Goal: Obtain resource: Download file/media

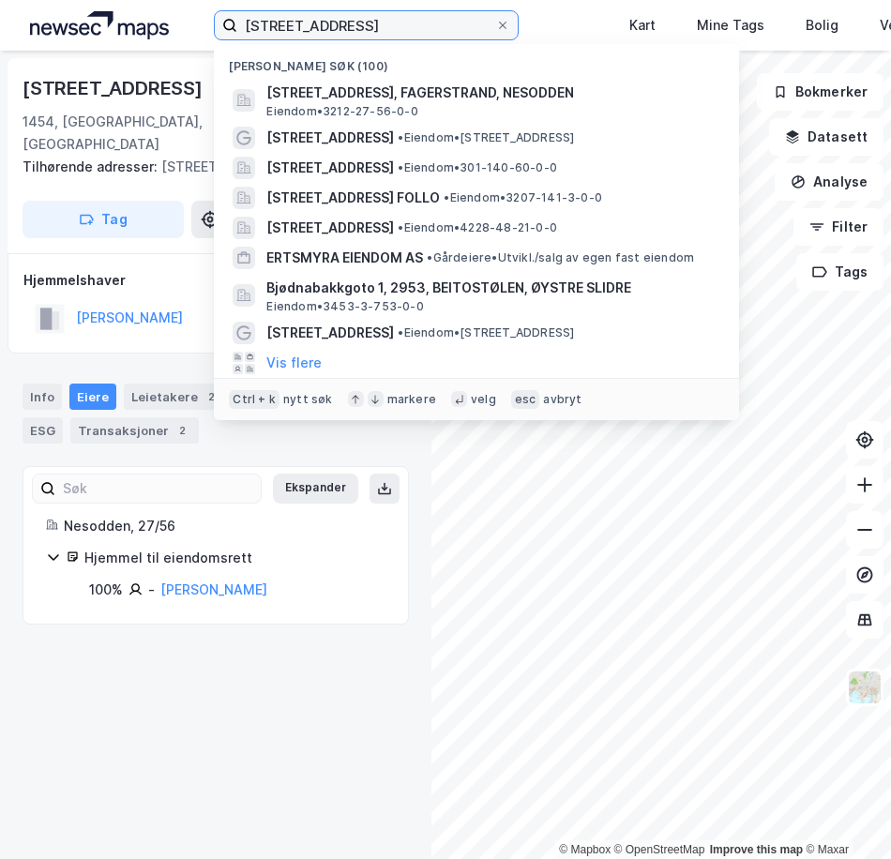
drag, startPoint x: 440, startPoint y: 23, endPoint x: 69, endPoint y: -9, distance: 371.7
click at [69, 0] on html "myklerudveien 103 Nylige søk (100) Myklerudveien 103, 1454, FAGERSTRAND, NESODD…" at bounding box center [445, 429] width 891 height 859
paste input "[STREET_ADDRESS],"
type input "[STREET_ADDRESS],"
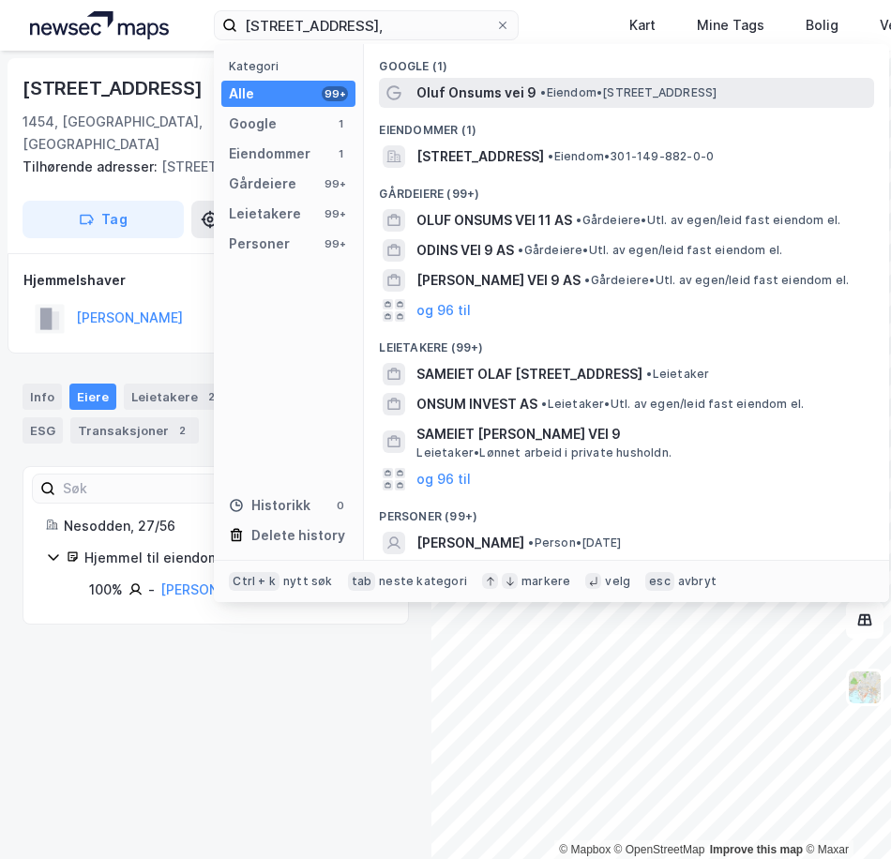
click at [488, 86] on span "Oluf Onsums vei 9" at bounding box center [476, 93] width 120 height 23
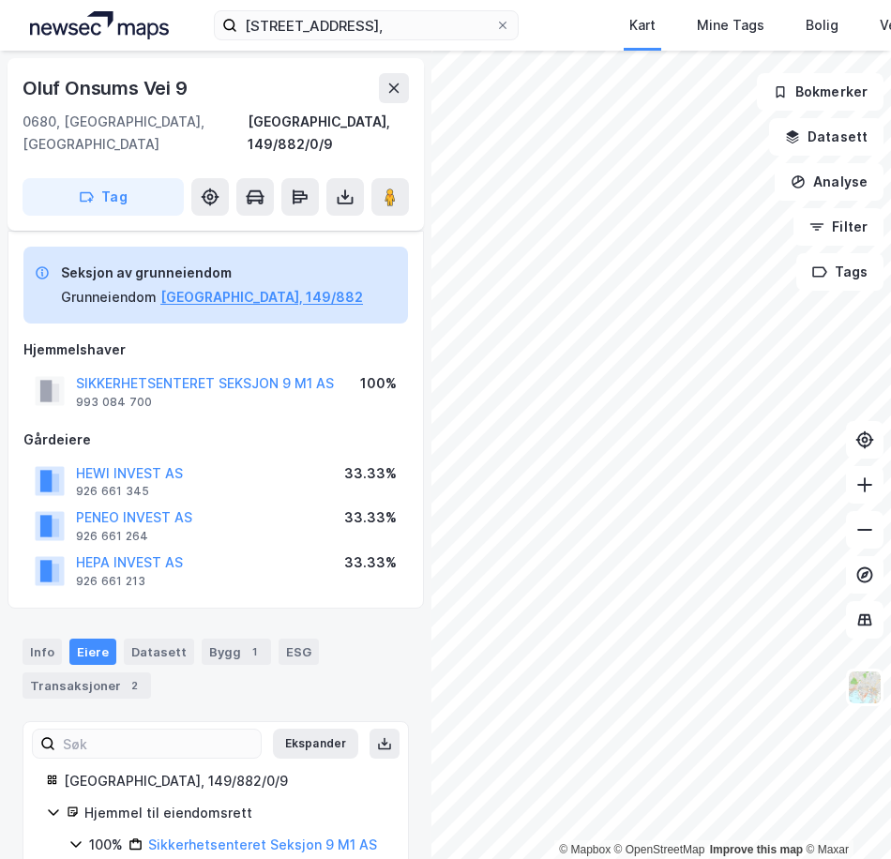
scroll to position [53, 0]
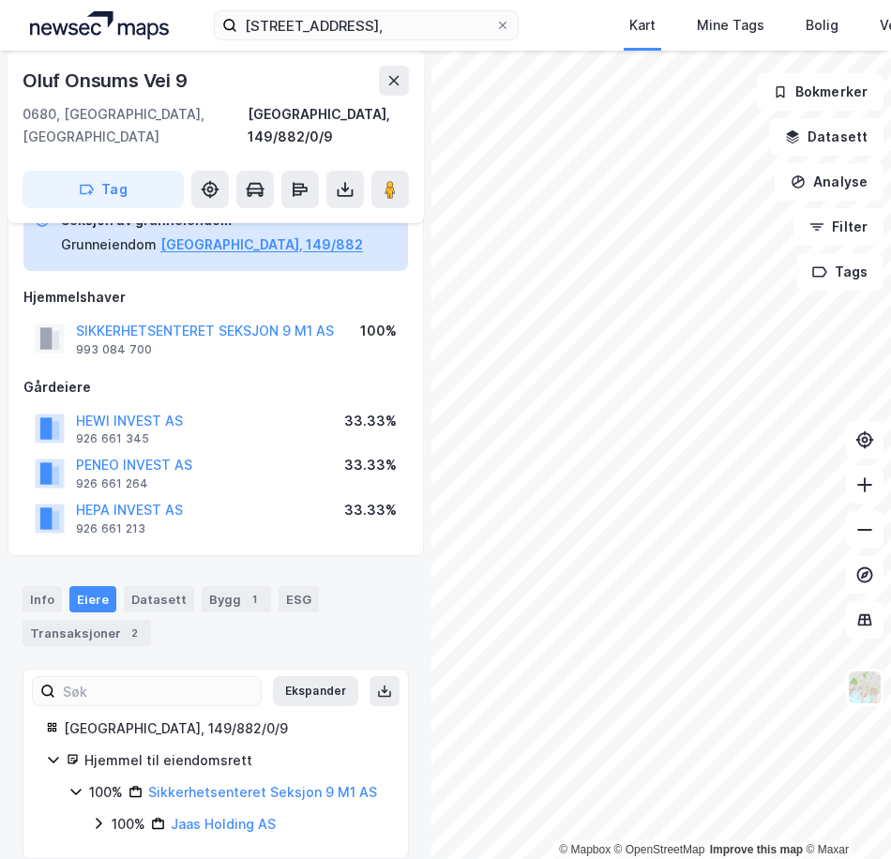
click at [96, 816] on icon at bounding box center [98, 823] width 15 height 15
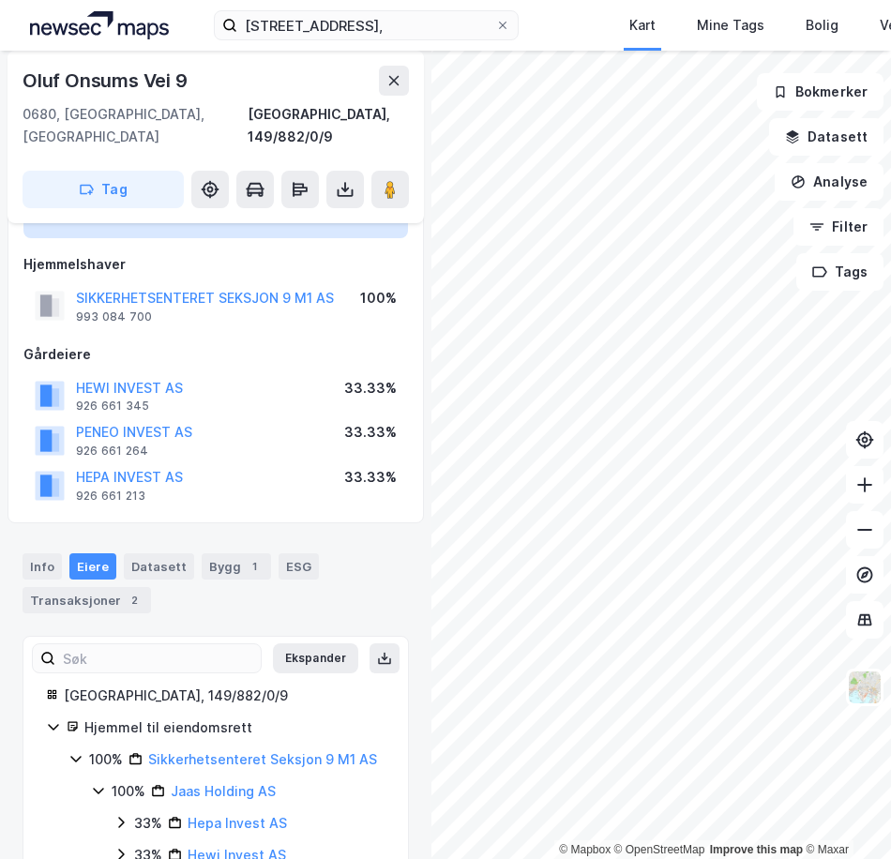
scroll to position [54, 0]
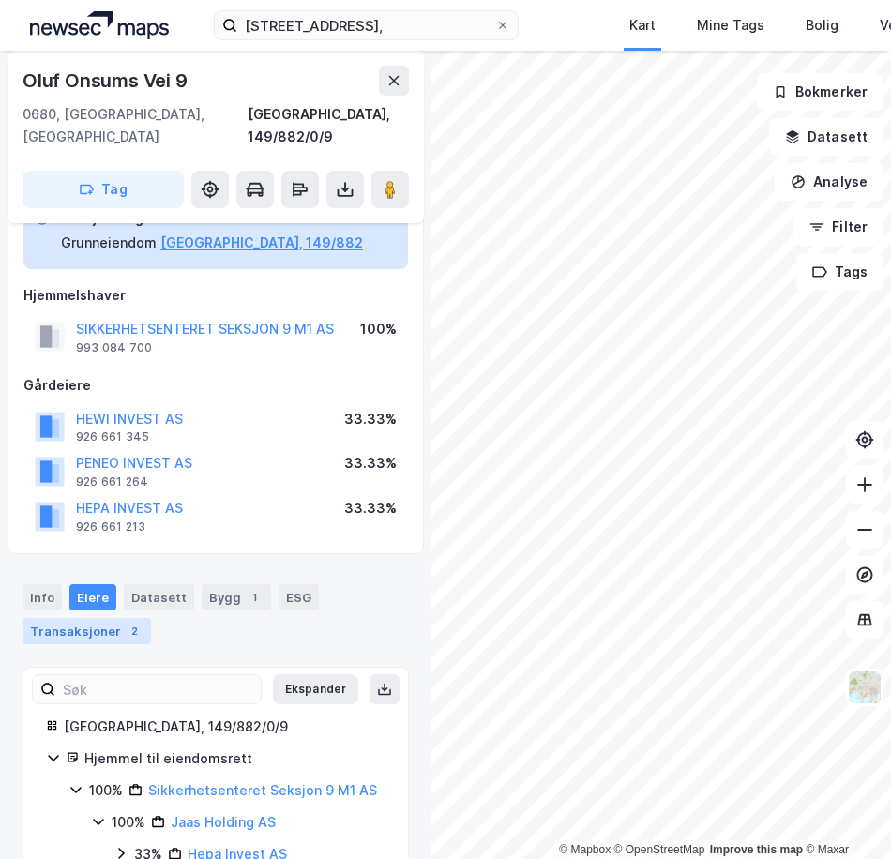
click at [97, 618] on div "Transaksjoner 2" at bounding box center [87, 631] width 128 height 26
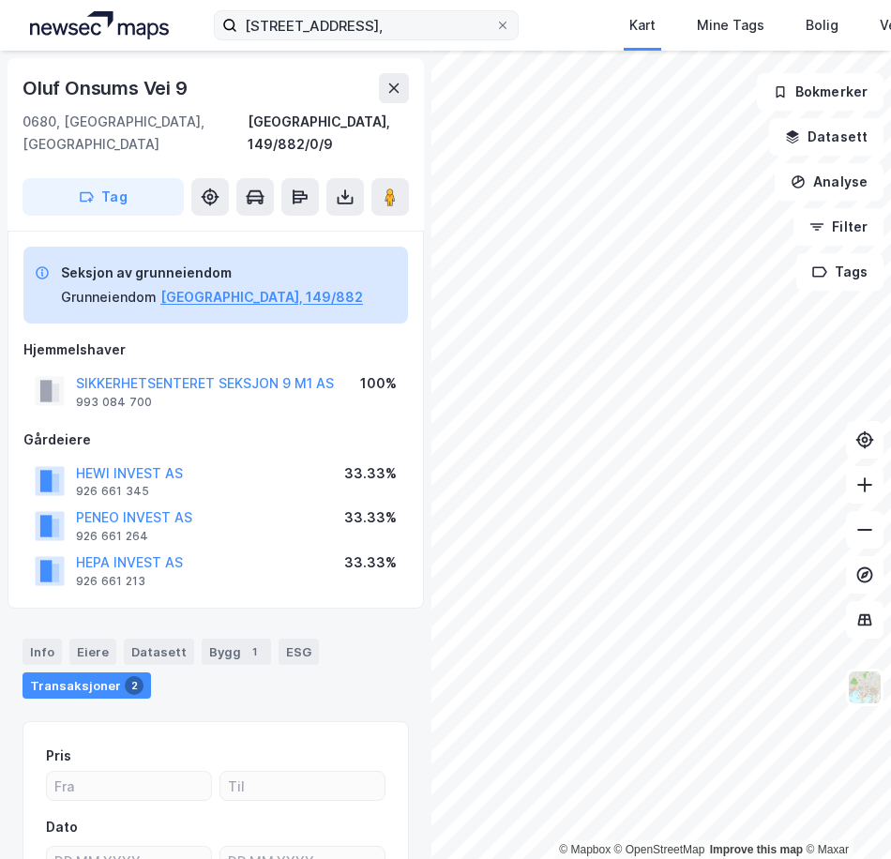
click at [503, 14] on label "[STREET_ADDRESS]," at bounding box center [366, 25] width 305 height 30
click at [495, 14] on input "[STREET_ADDRESS]," at bounding box center [366, 25] width 258 height 28
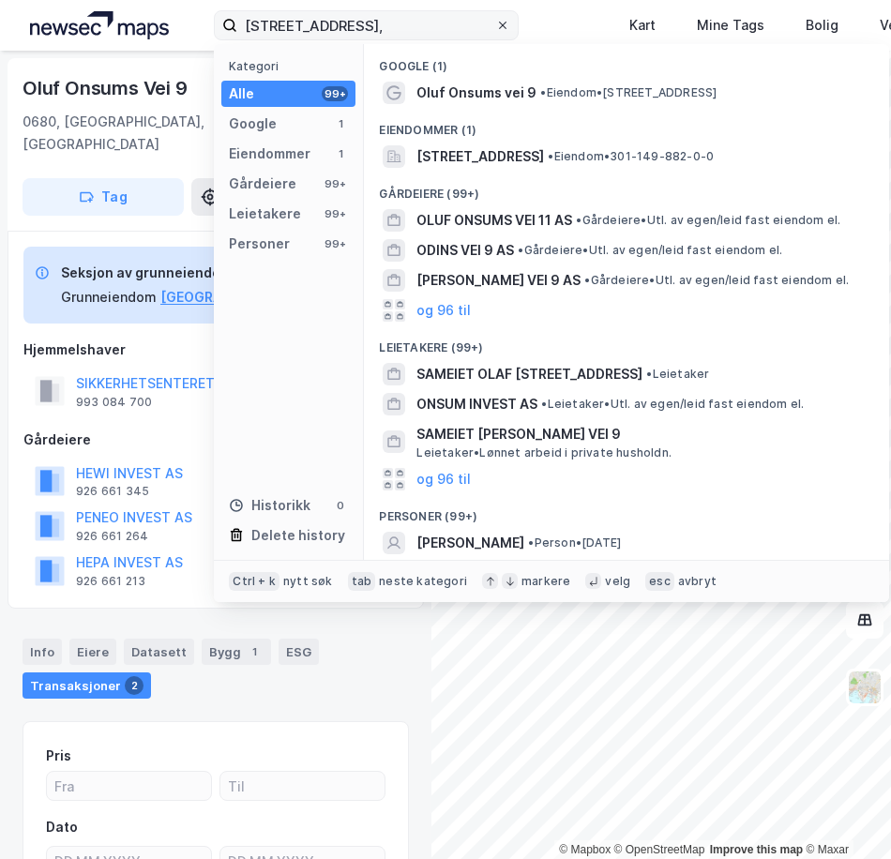
click at [501, 25] on icon at bounding box center [502, 25] width 11 height 11
click at [495, 25] on input "[STREET_ADDRESS]," at bounding box center [366, 25] width 258 height 28
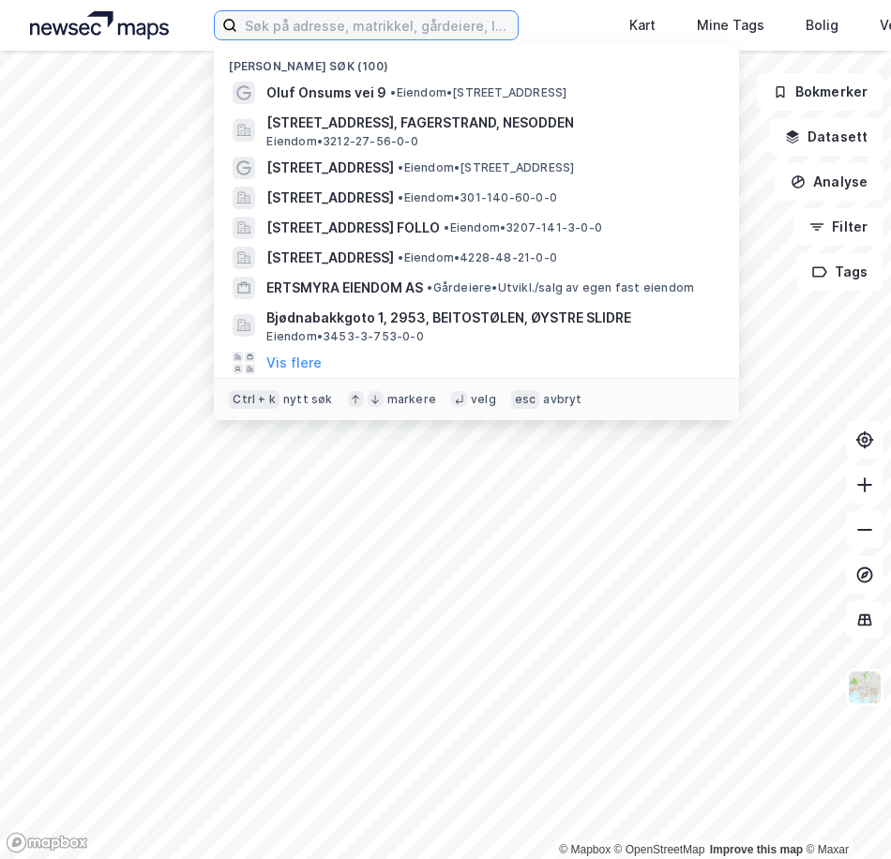
click at [361, 27] on input at bounding box center [377, 25] width 280 height 28
paste input "893 084 592"
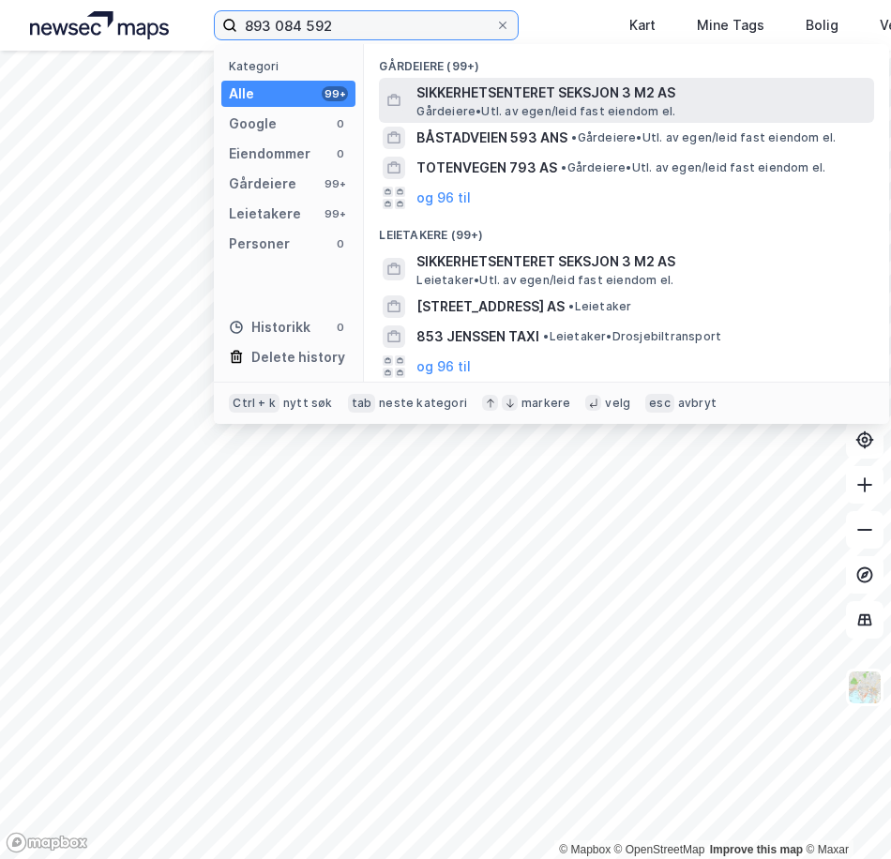
type input "893 084 592"
click at [496, 99] on span "SIKKERHETSENTERET SEKSJON 3 M2 AS" at bounding box center [641, 93] width 450 height 23
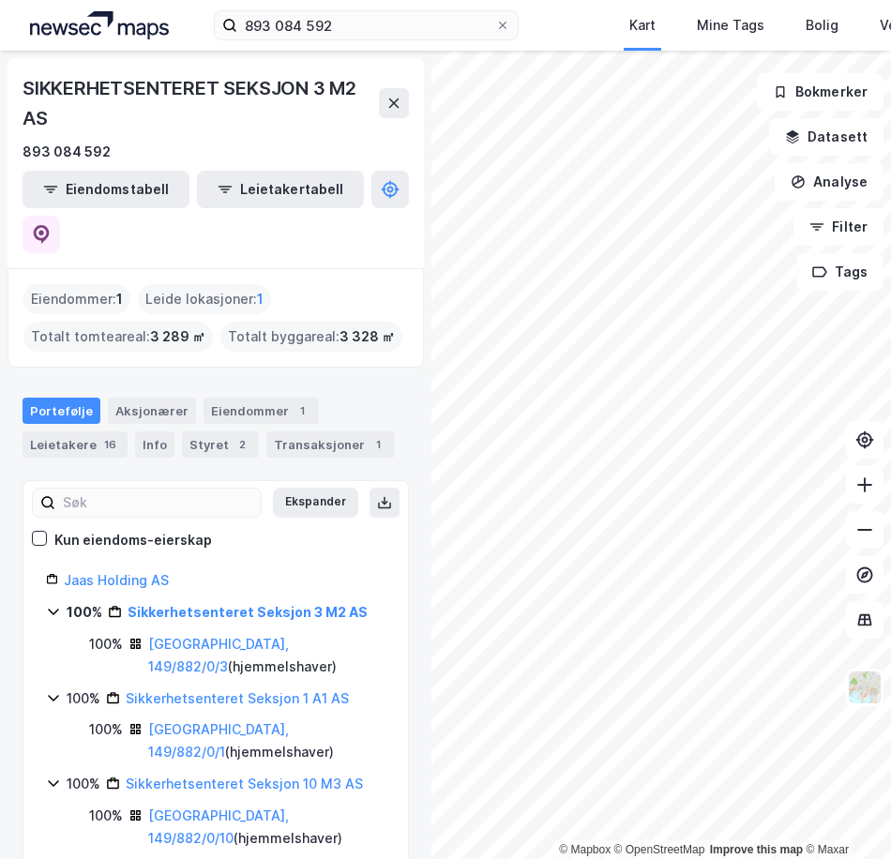
scroll to position [94, 0]
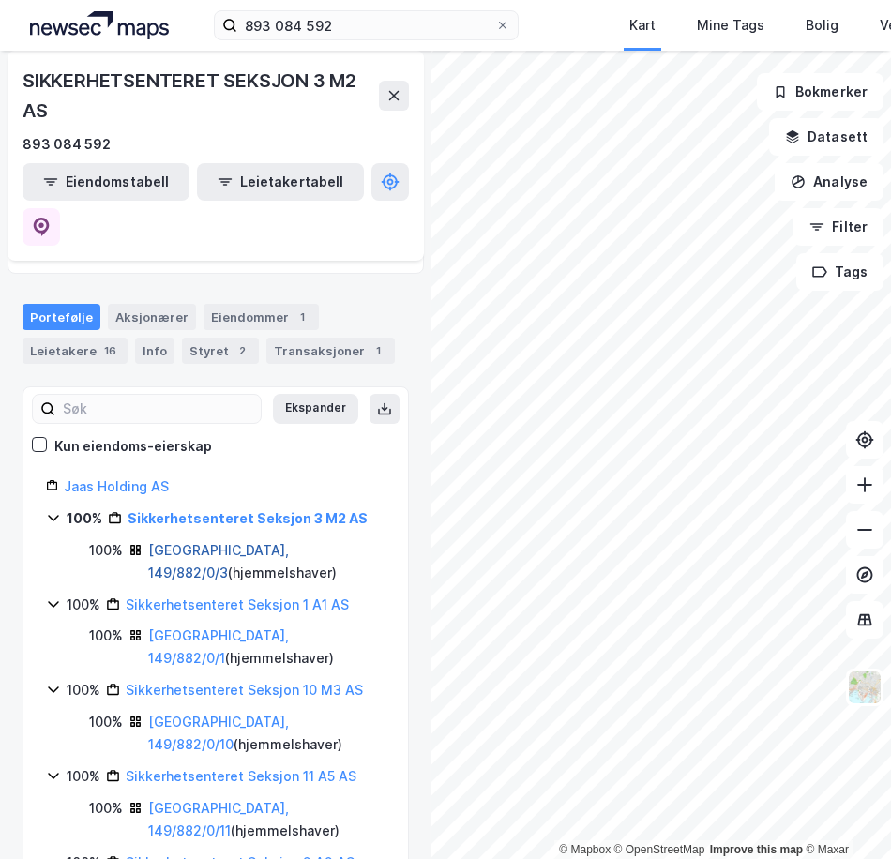
click at [205, 542] on link "[GEOGRAPHIC_DATA], 149/882/0/3" at bounding box center [218, 561] width 141 height 38
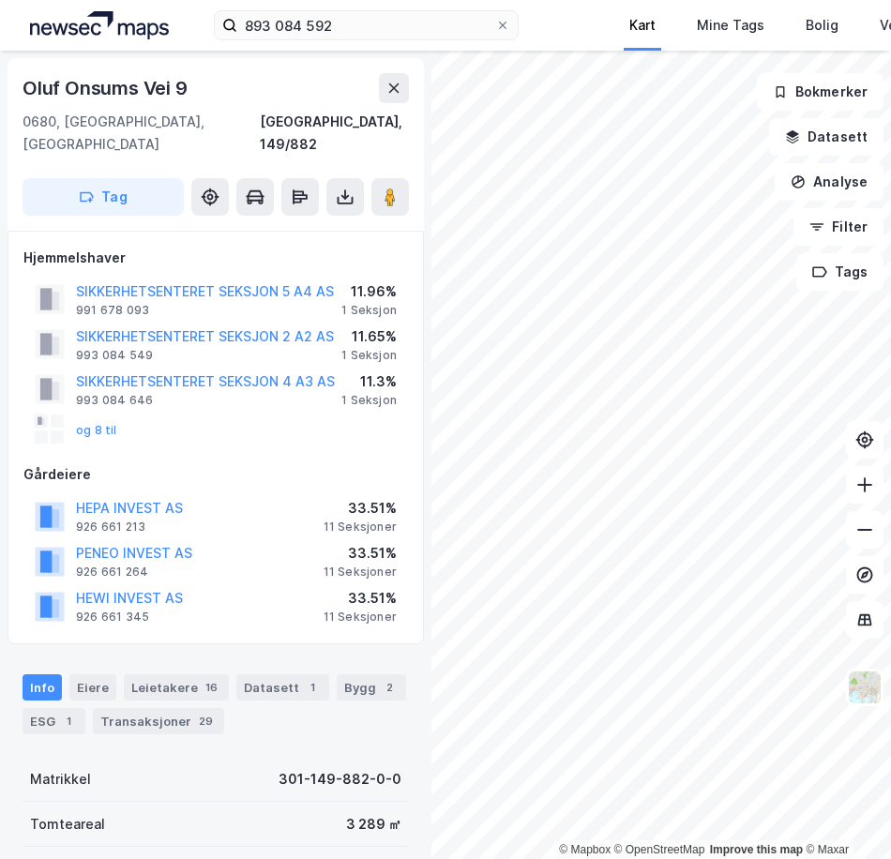
scroll to position [1, 0]
click at [0, 0] on button "og 8 til" at bounding box center [0, 0] width 0 height 0
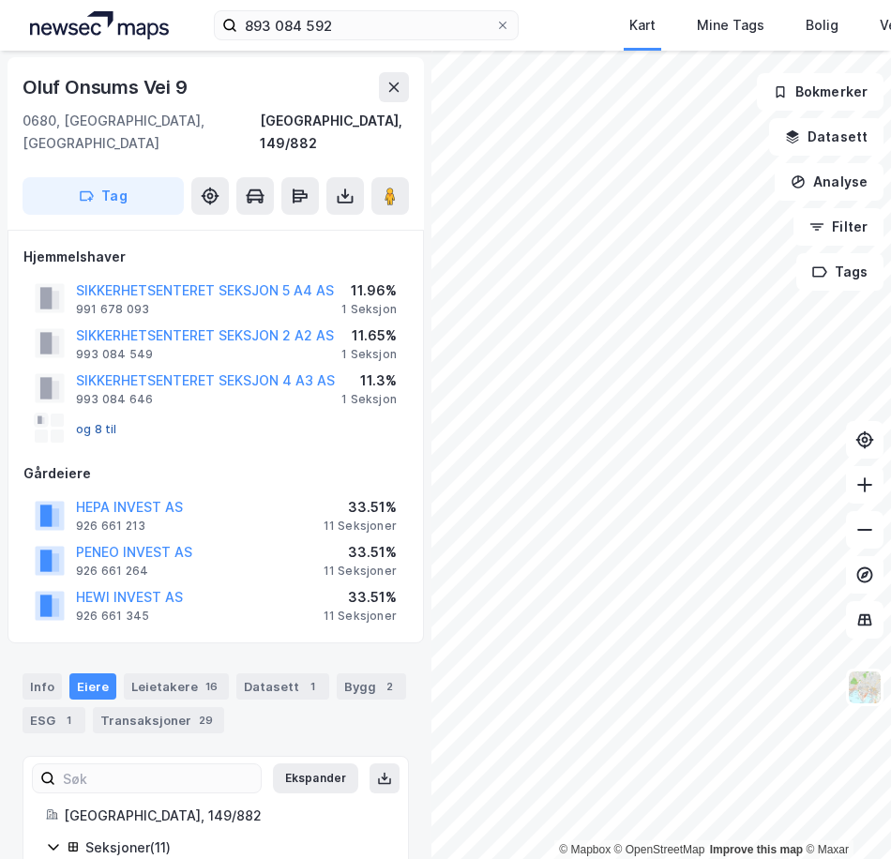
scroll to position [385, 0]
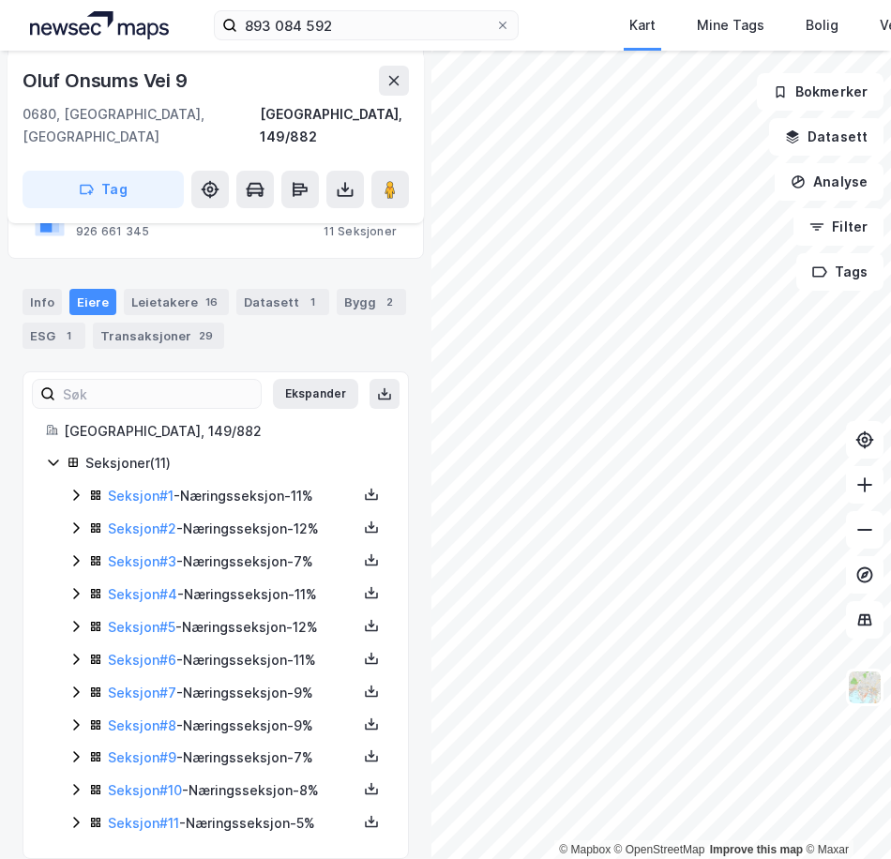
click at [82, 553] on icon at bounding box center [75, 560] width 15 height 15
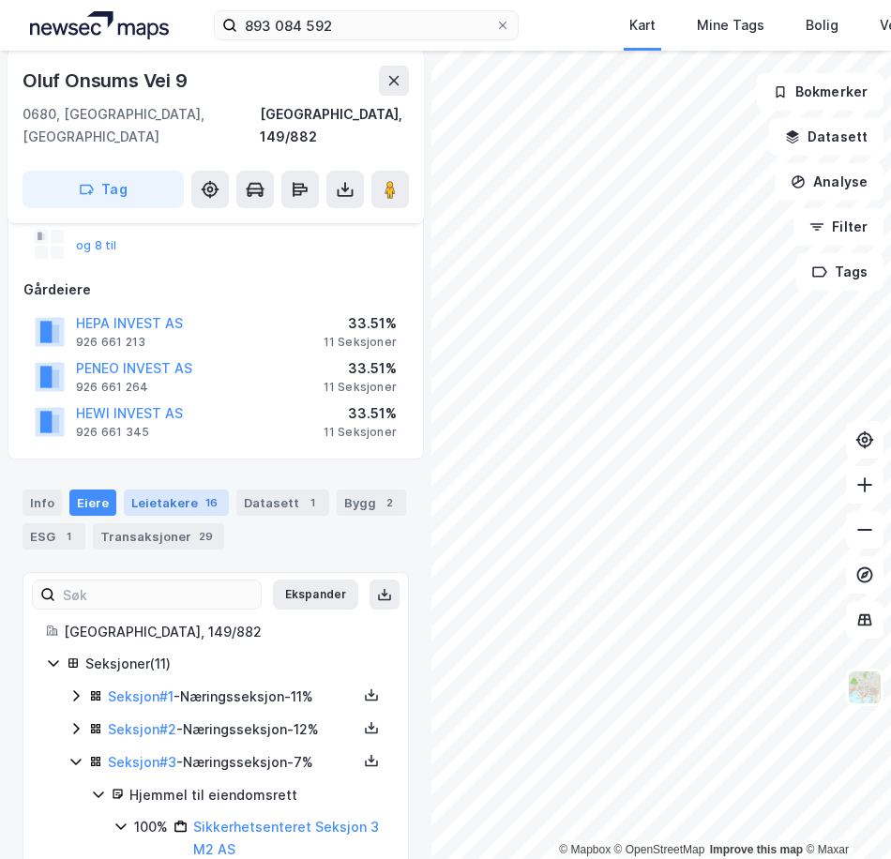
scroll to position [188, 0]
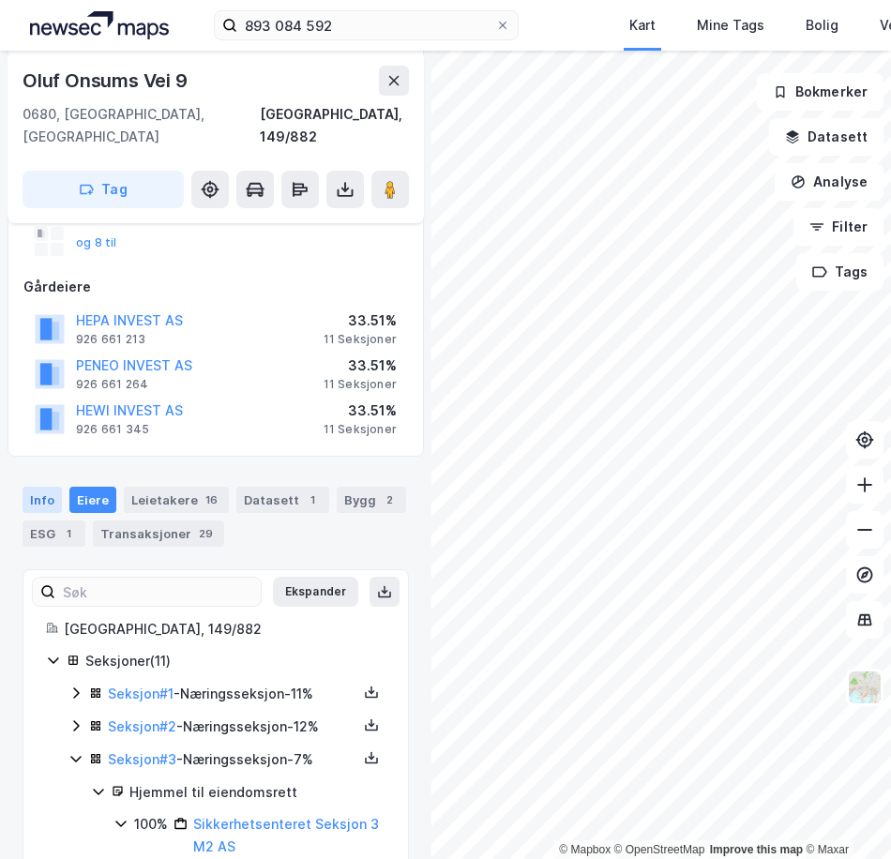
click at [51, 487] on div "Info" at bounding box center [42, 500] width 39 height 26
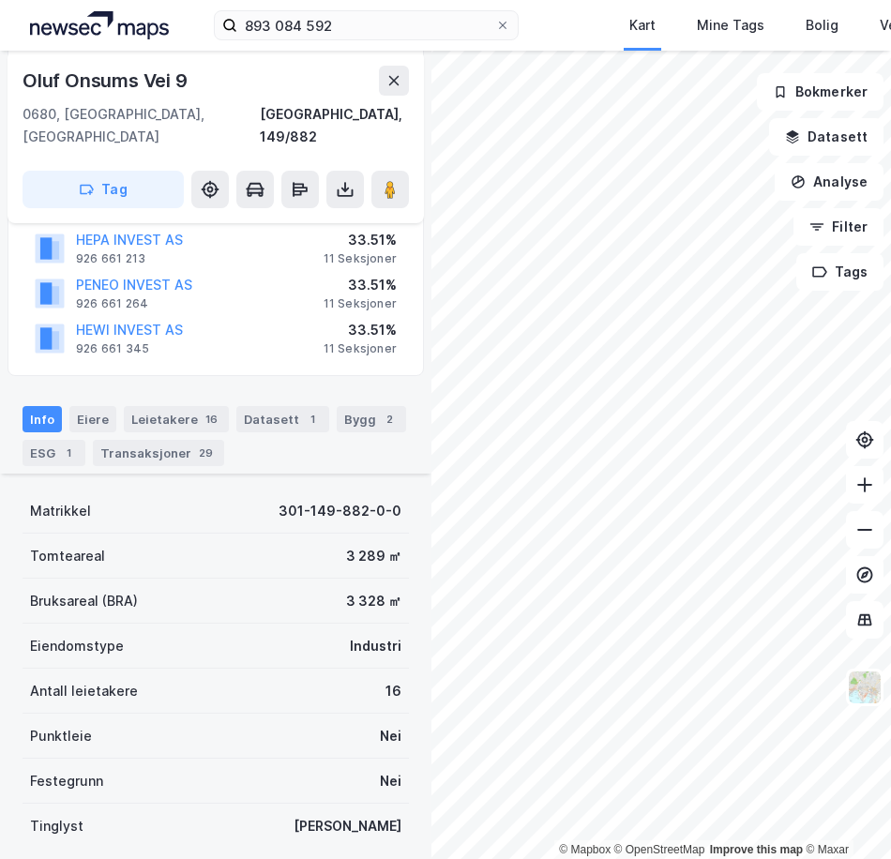
scroll to position [249, 0]
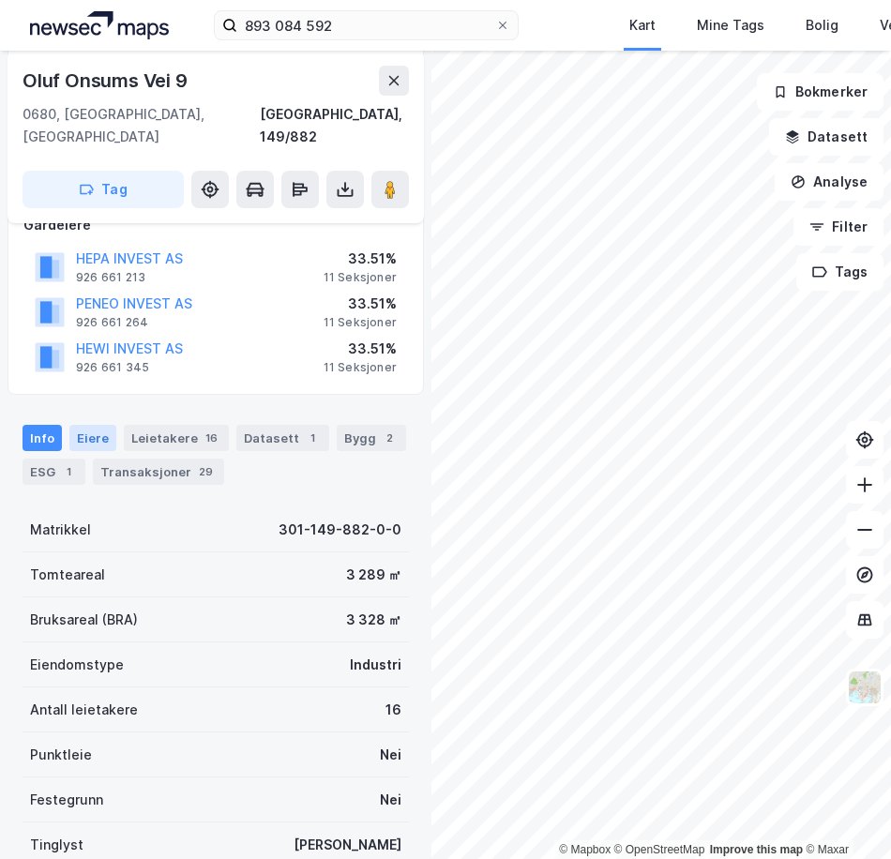
click at [98, 425] on div "Eiere" at bounding box center [92, 438] width 47 height 26
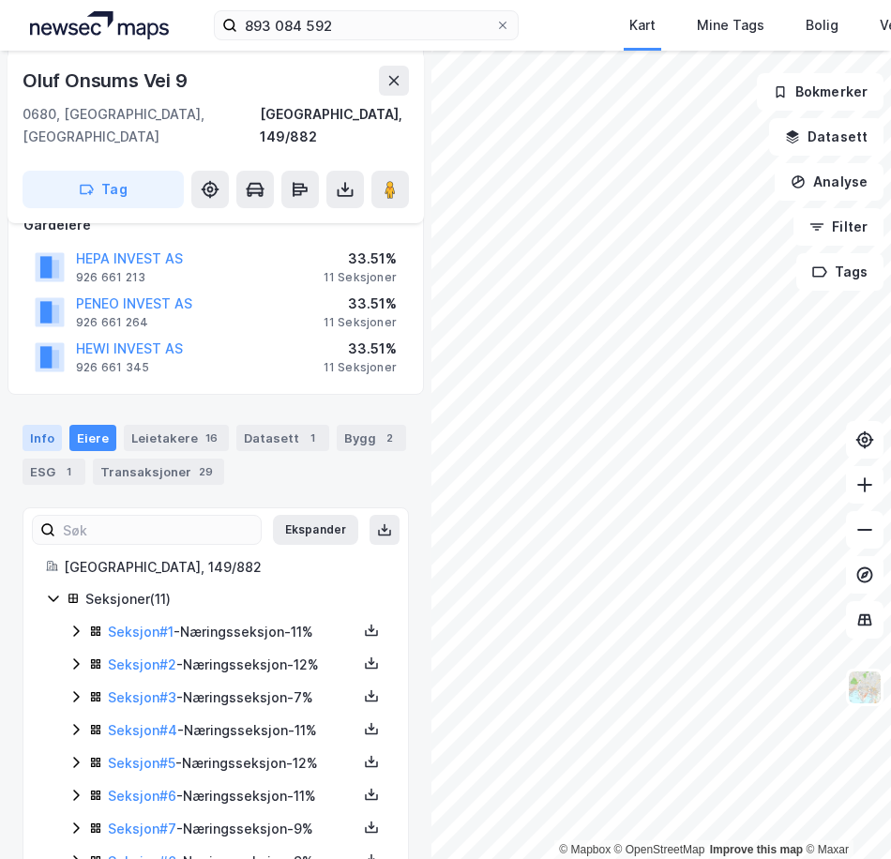
click at [42, 425] on div "Info" at bounding box center [42, 438] width 39 height 26
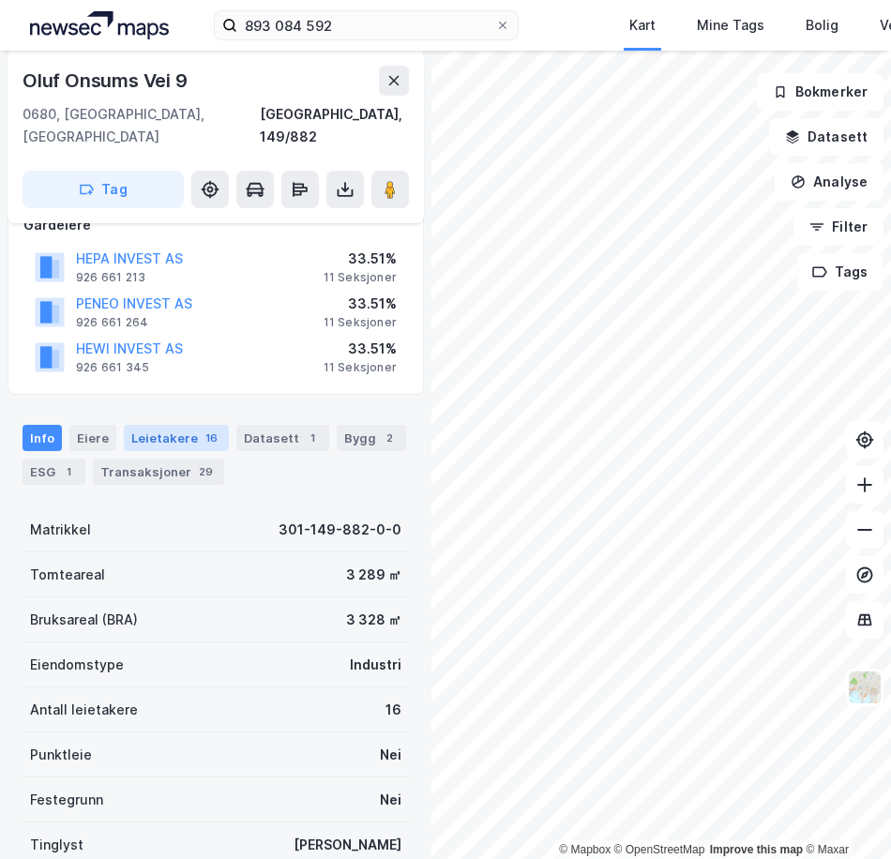
click at [151, 425] on div "Leietakere 16" at bounding box center [176, 438] width 105 height 26
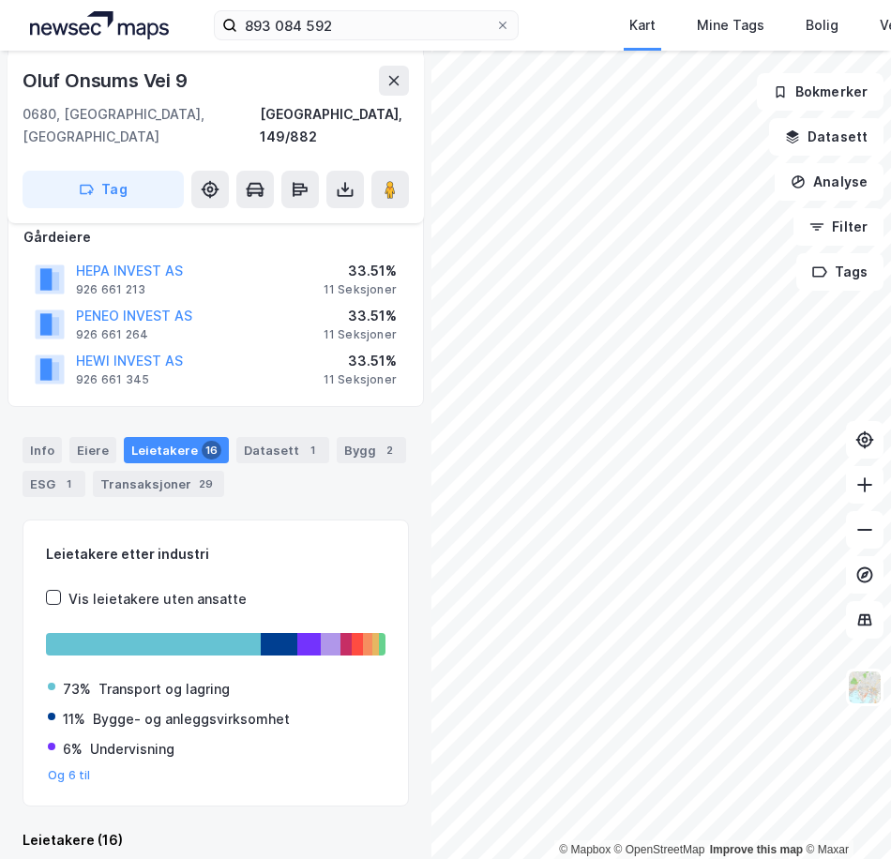
scroll to position [249, 0]
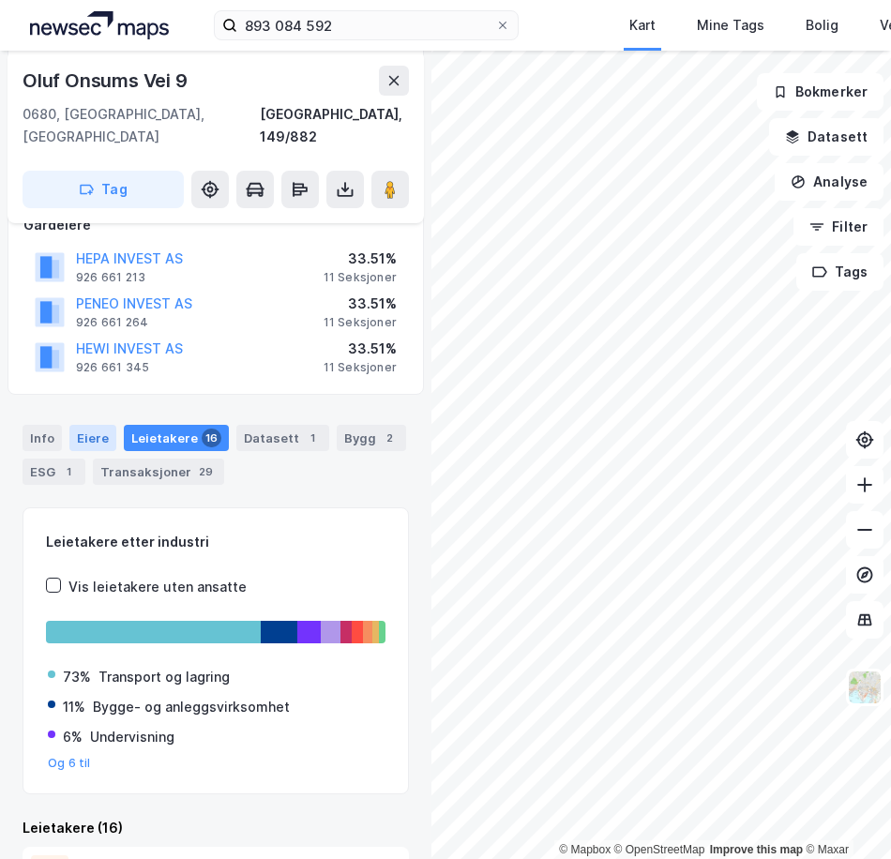
click at [74, 425] on div "Eiere" at bounding box center [92, 438] width 47 height 26
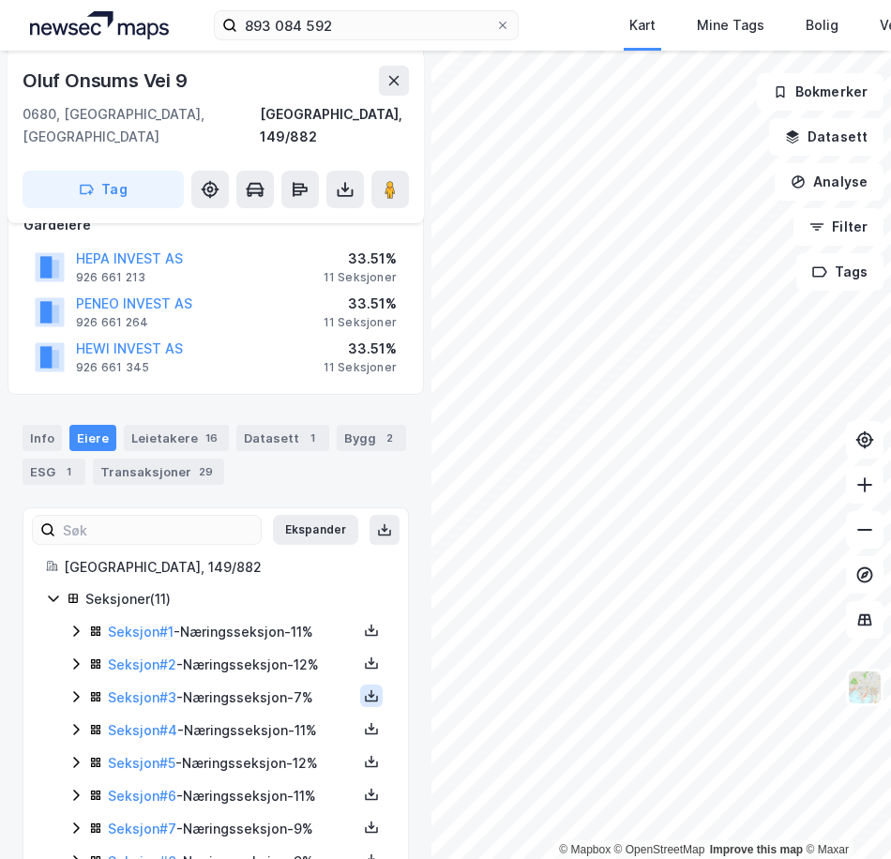
click at [360, 684] on button at bounding box center [371, 695] width 23 height 23
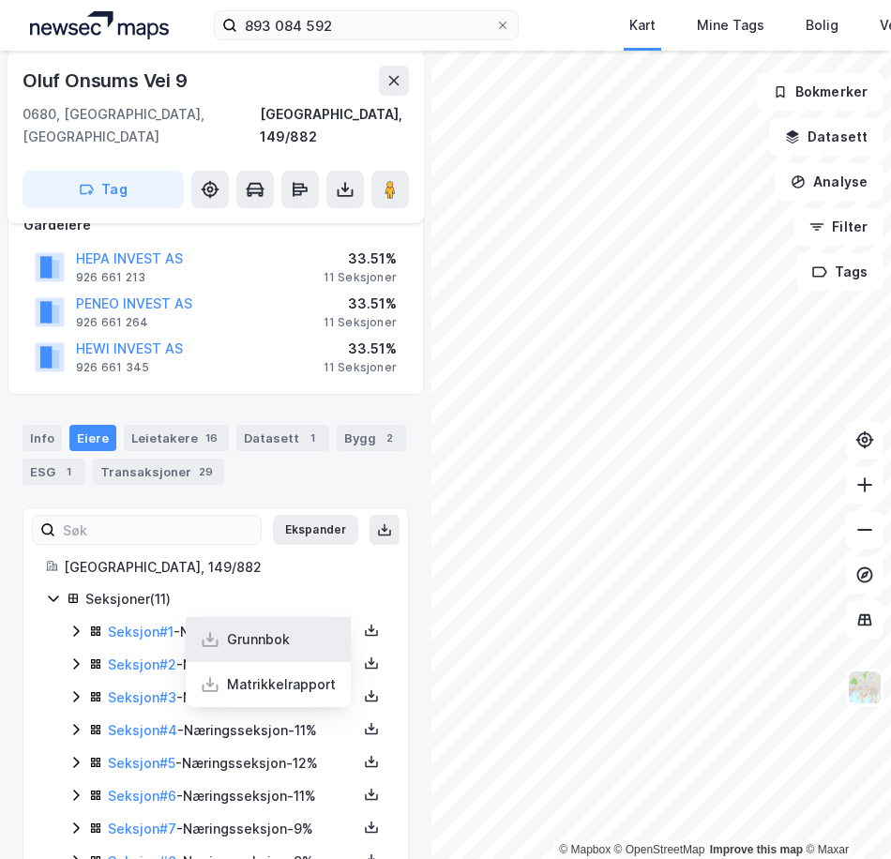
click at [248, 628] on div "Grunnbok" at bounding box center [258, 639] width 63 height 23
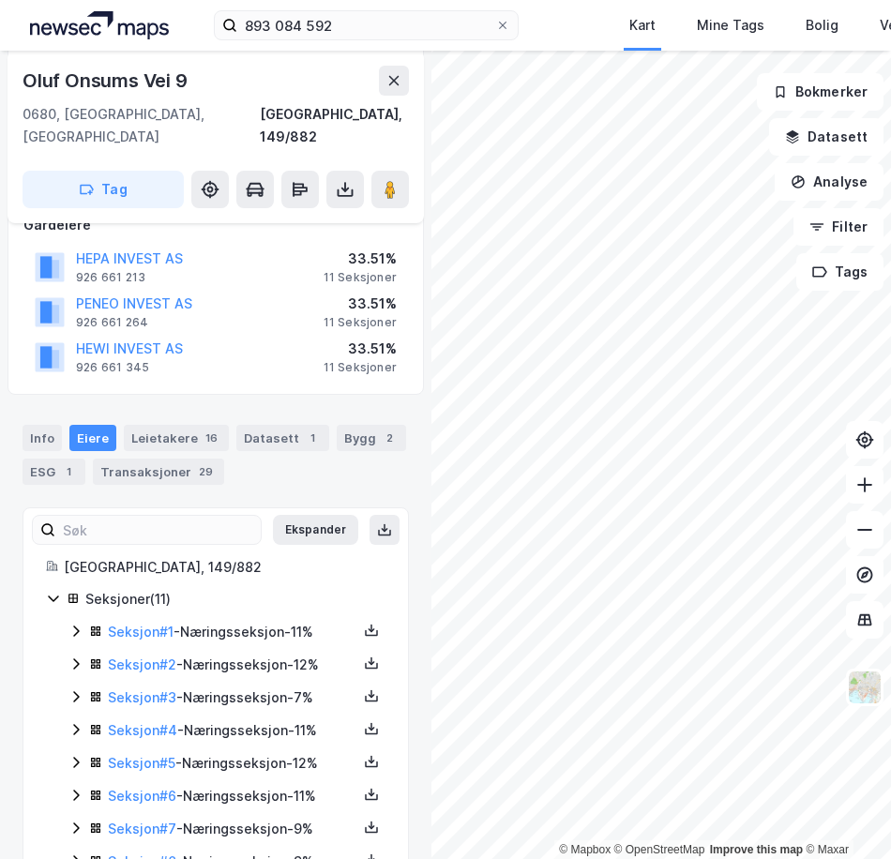
click at [247, 453] on div "Info [PERSON_NAME] 16 Datasett 1 Bygg 2 ESG 1 Transaksjoner 29" at bounding box center [216, 455] width 386 height 60
